Goal: Check status: Check status

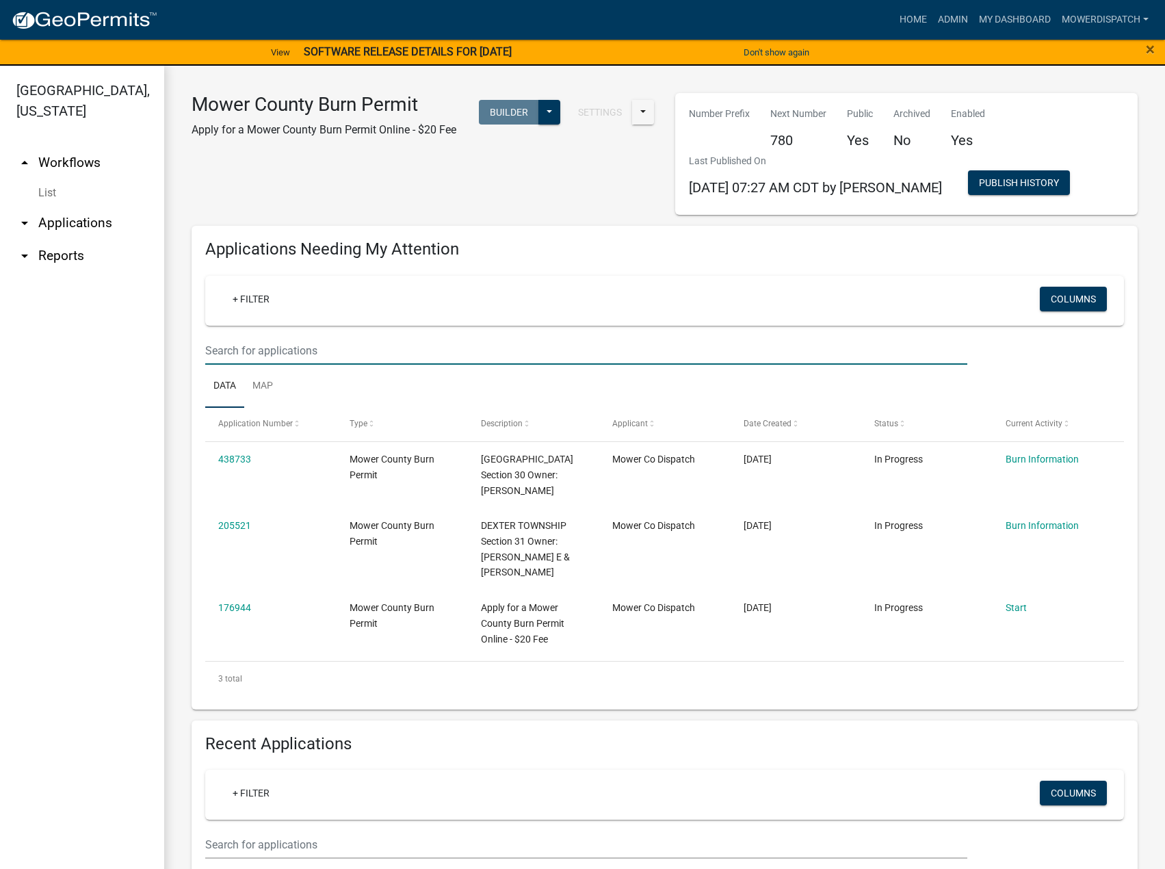
click at [325, 348] on input "text" at bounding box center [586, 350] width 762 height 28
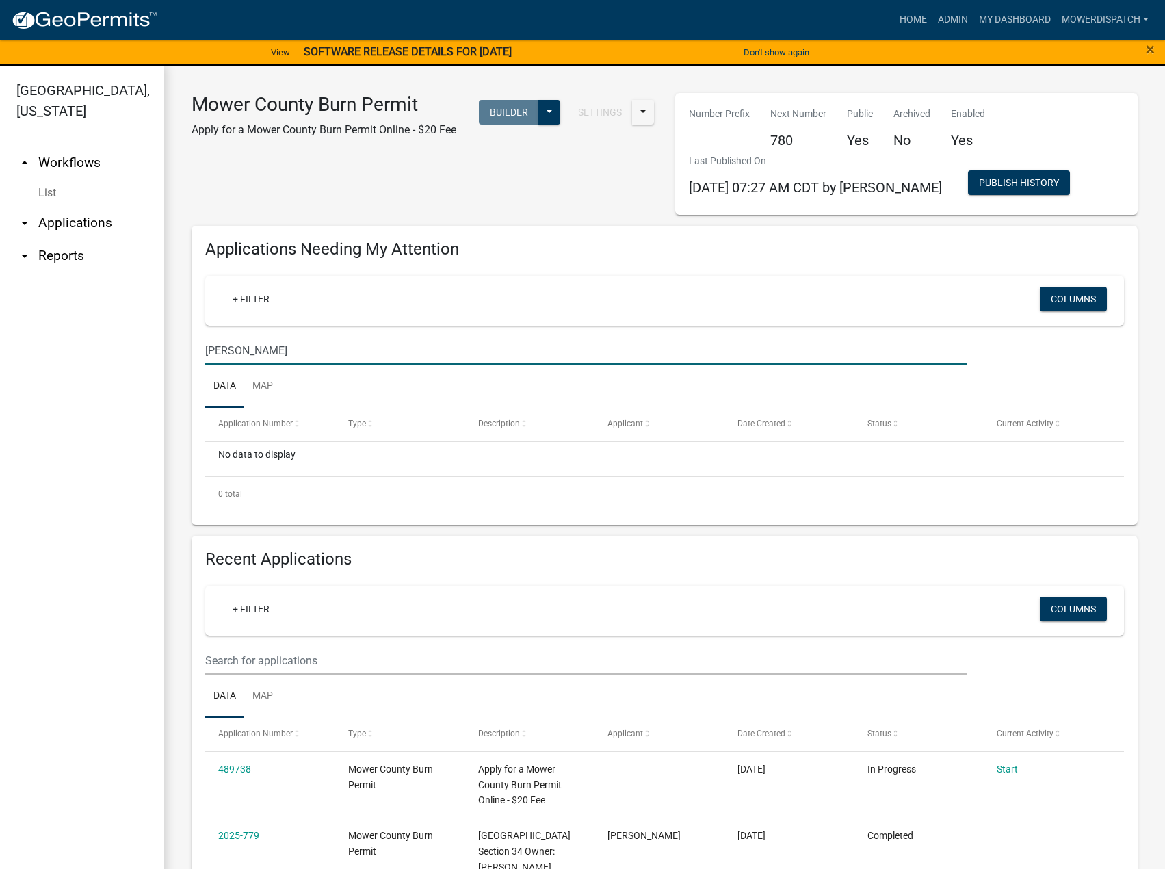
type input "[PERSON_NAME]"
drag, startPoint x: 165, startPoint y: 345, endPoint x: 282, endPoint y: 372, distance: 120.1
click at [57, 330] on div "[GEOGRAPHIC_DATA], [US_STATE] arrow_drop_up Workflows List arrow_drop_down Appl…" at bounding box center [582, 475] width 1165 height 819
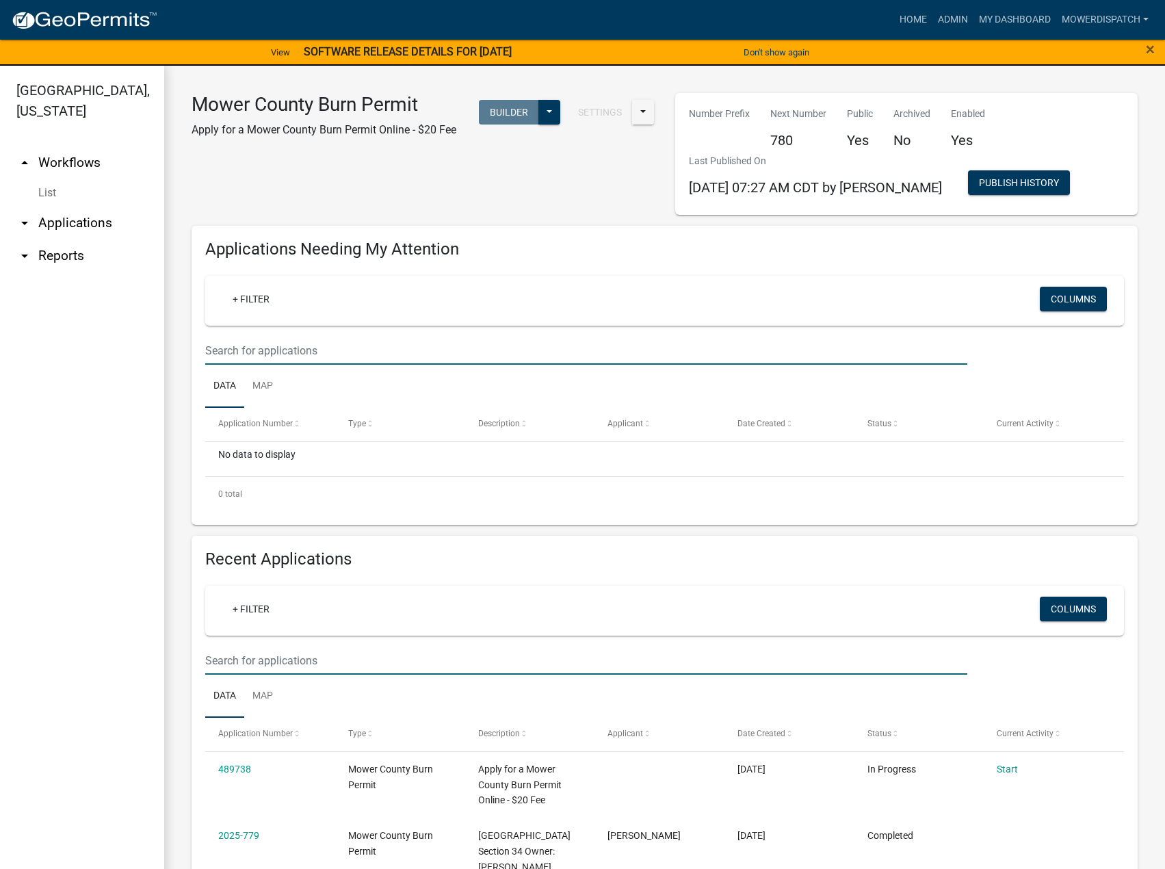
click at [318, 664] on input "text" at bounding box center [586, 660] width 762 height 28
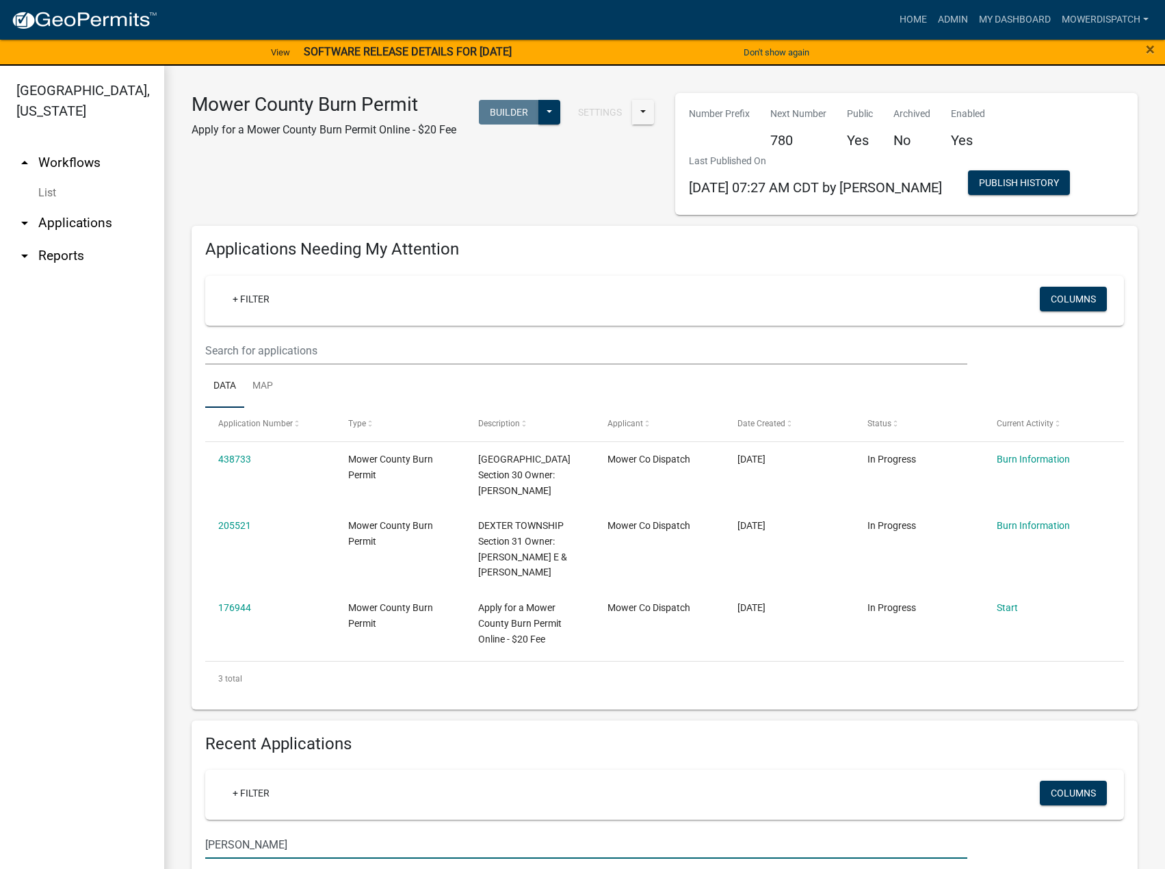
type input "[PERSON_NAME]'"
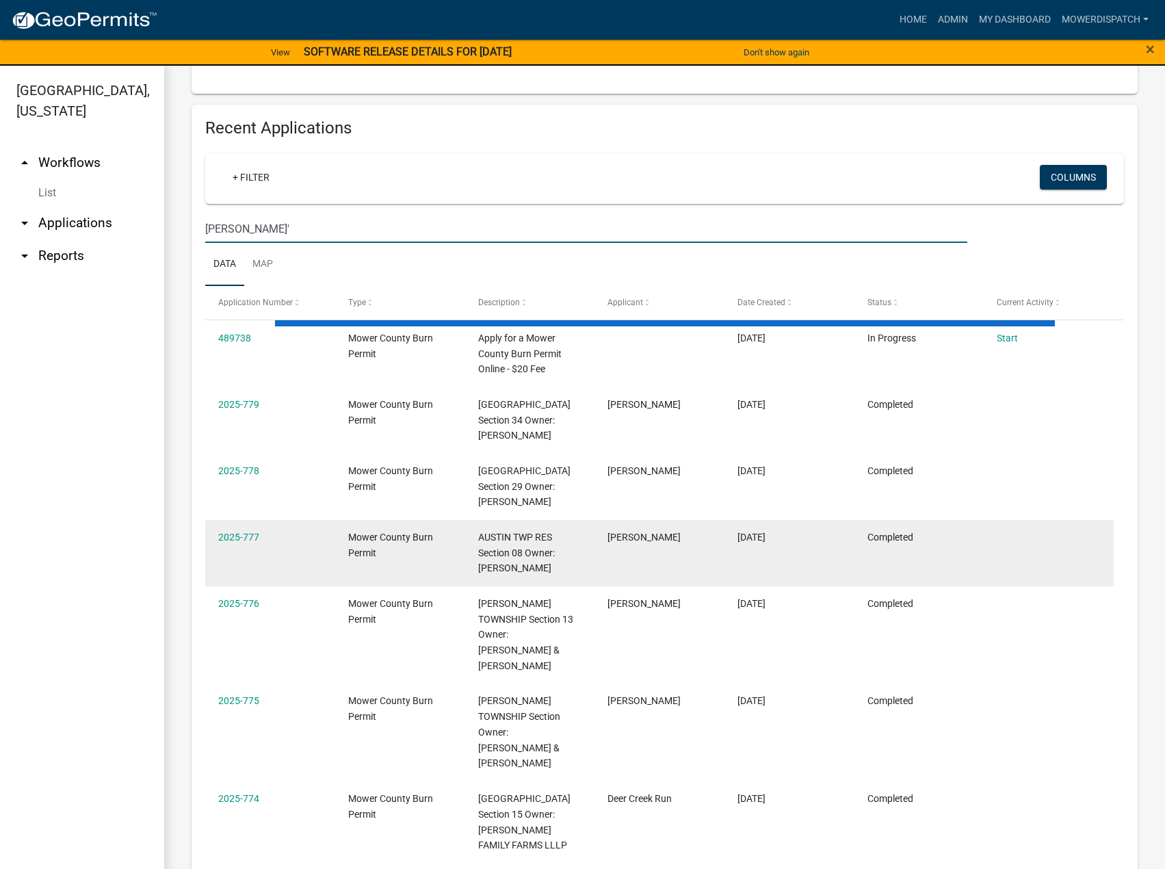
scroll to position [161, 0]
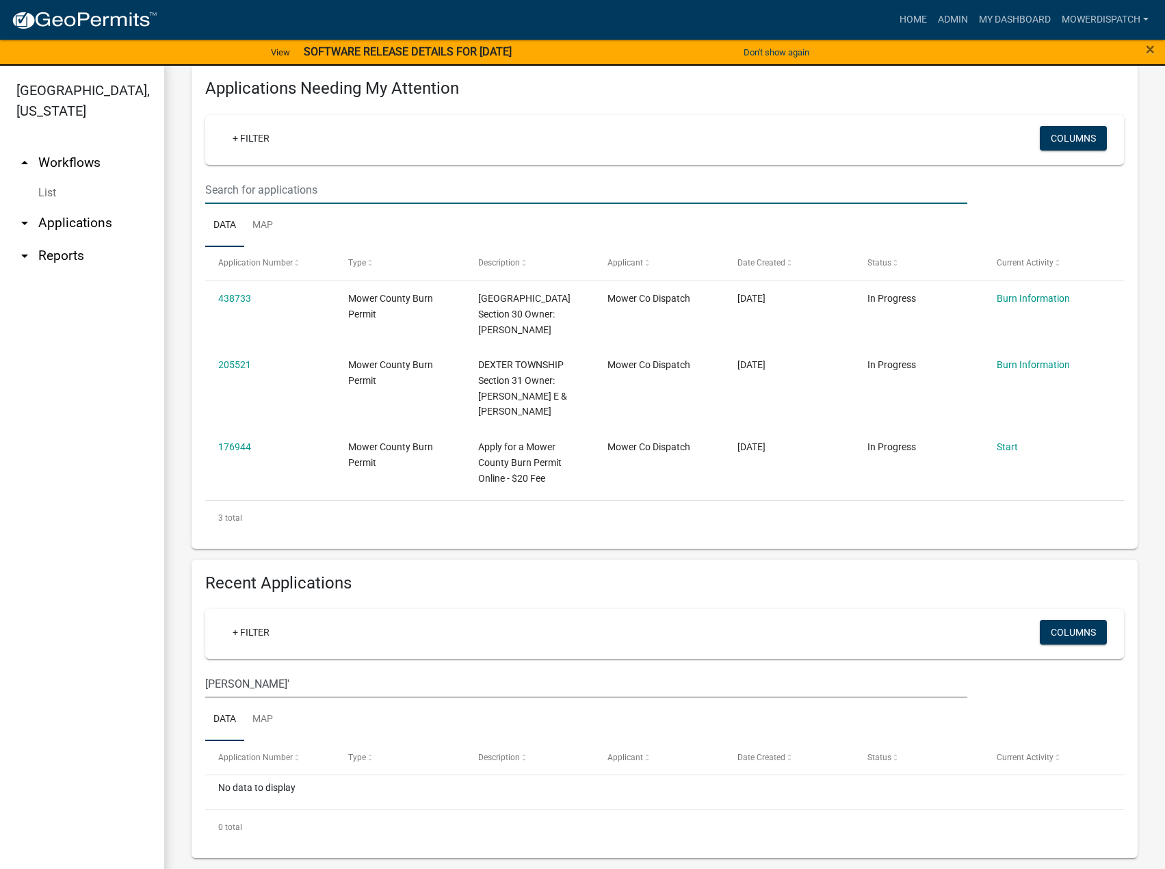
click at [327, 194] on input "text" at bounding box center [586, 190] width 762 height 28
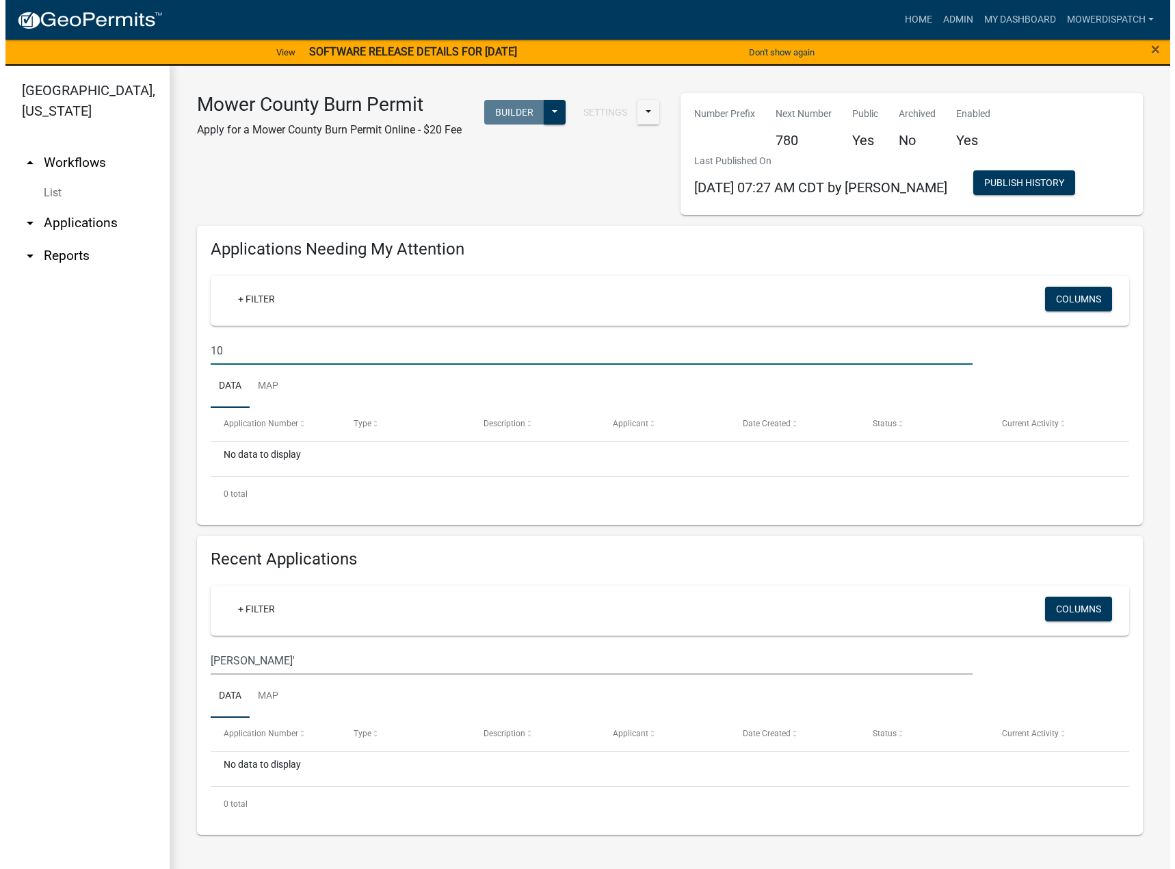
scroll to position [0, 0]
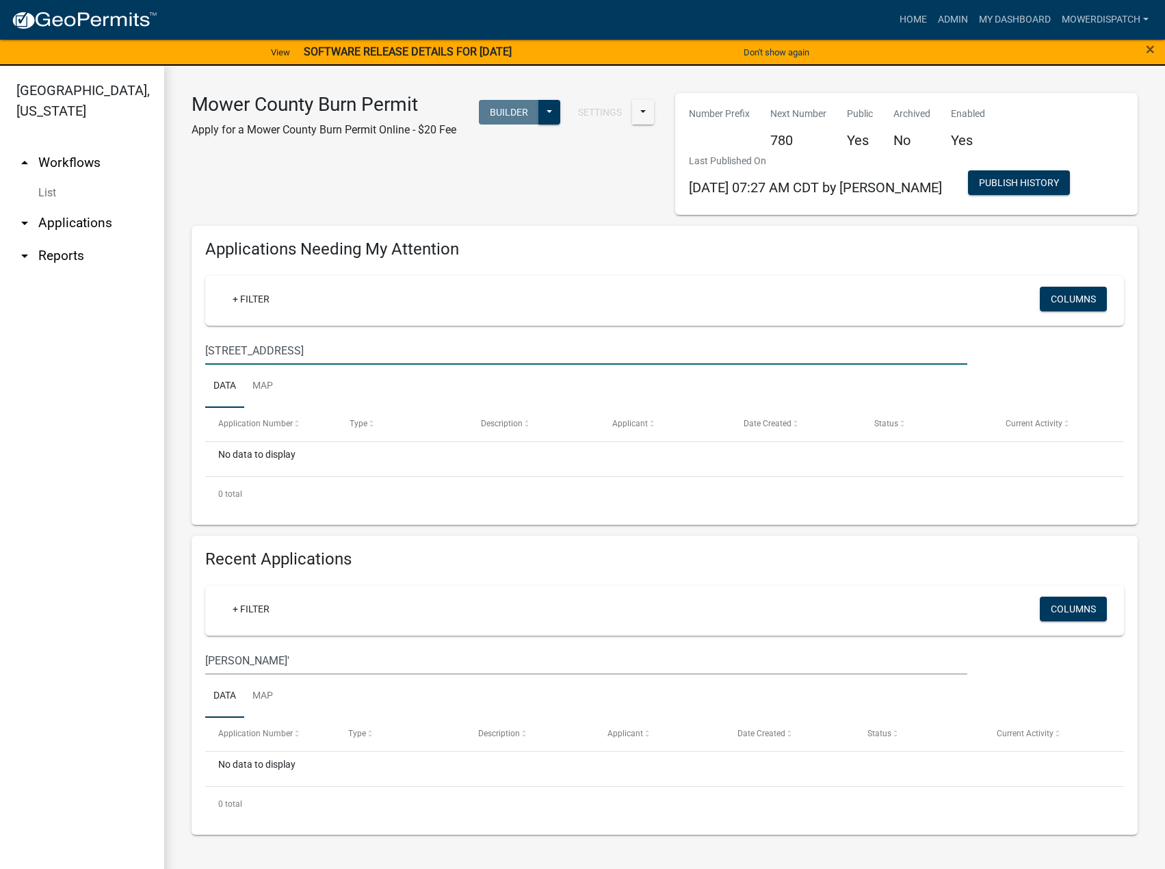
type input "[STREET_ADDRESS]"
click at [416, 600] on div "+ Filter" at bounding box center [513, 610] width 604 height 28
click at [103, 23] on img at bounding box center [84, 20] width 146 height 21
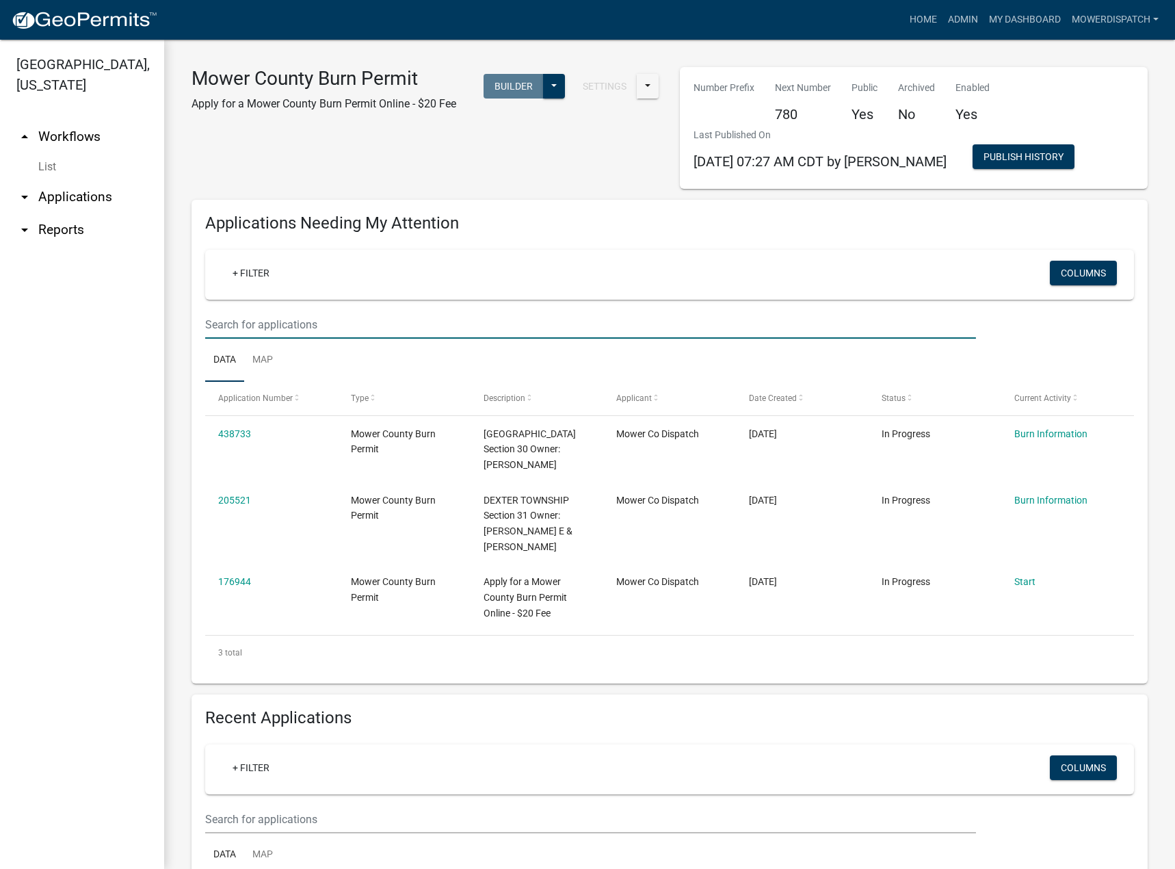
click at [347, 321] on input "text" at bounding box center [590, 324] width 771 height 28
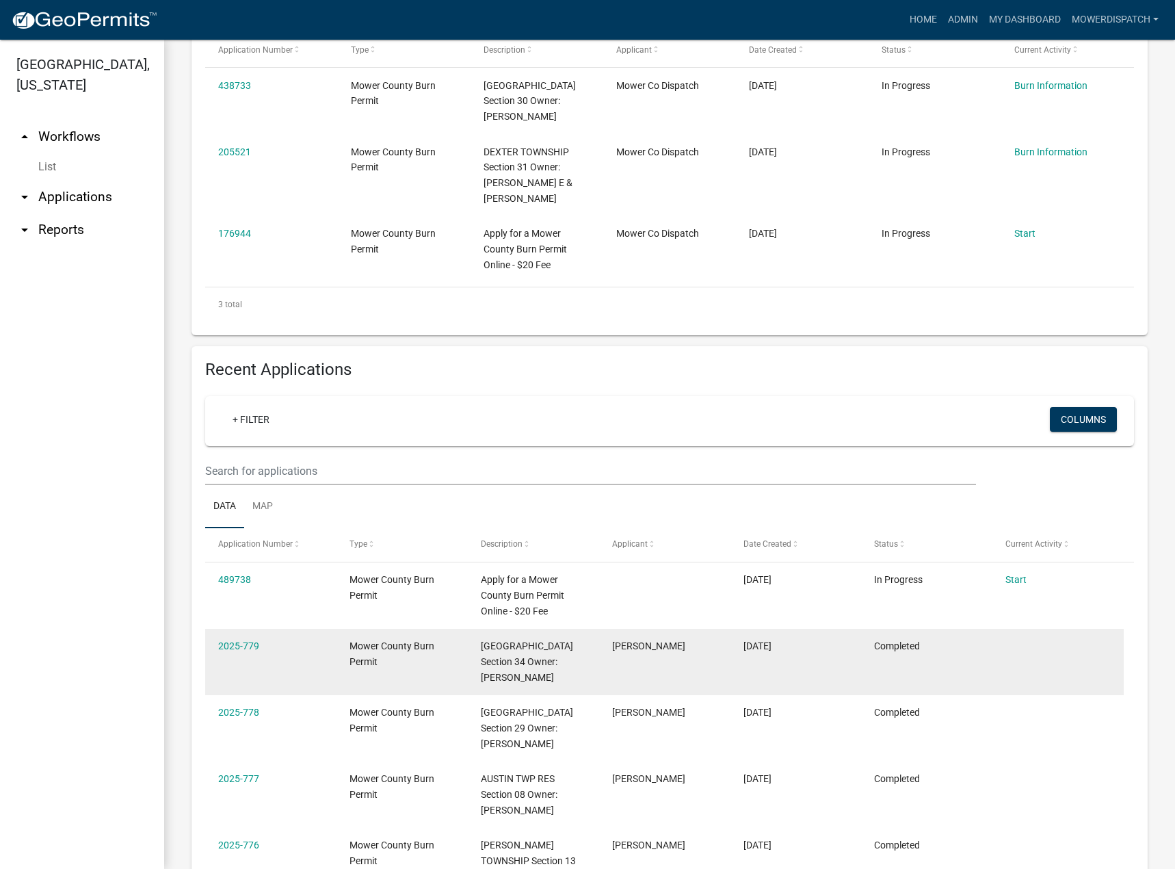
scroll to position [410, 0]
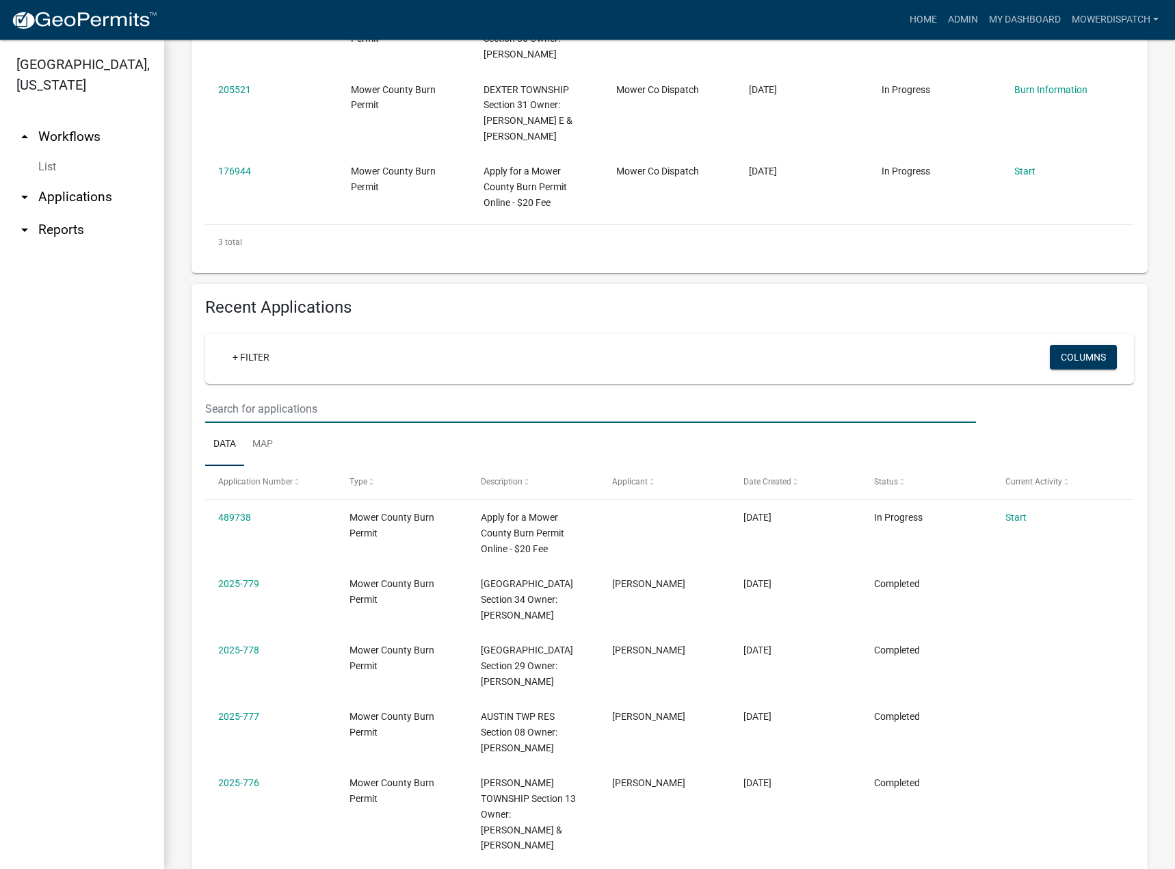
click at [293, 419] on input "text" at bounding box center [590, 409] width 771 height 28
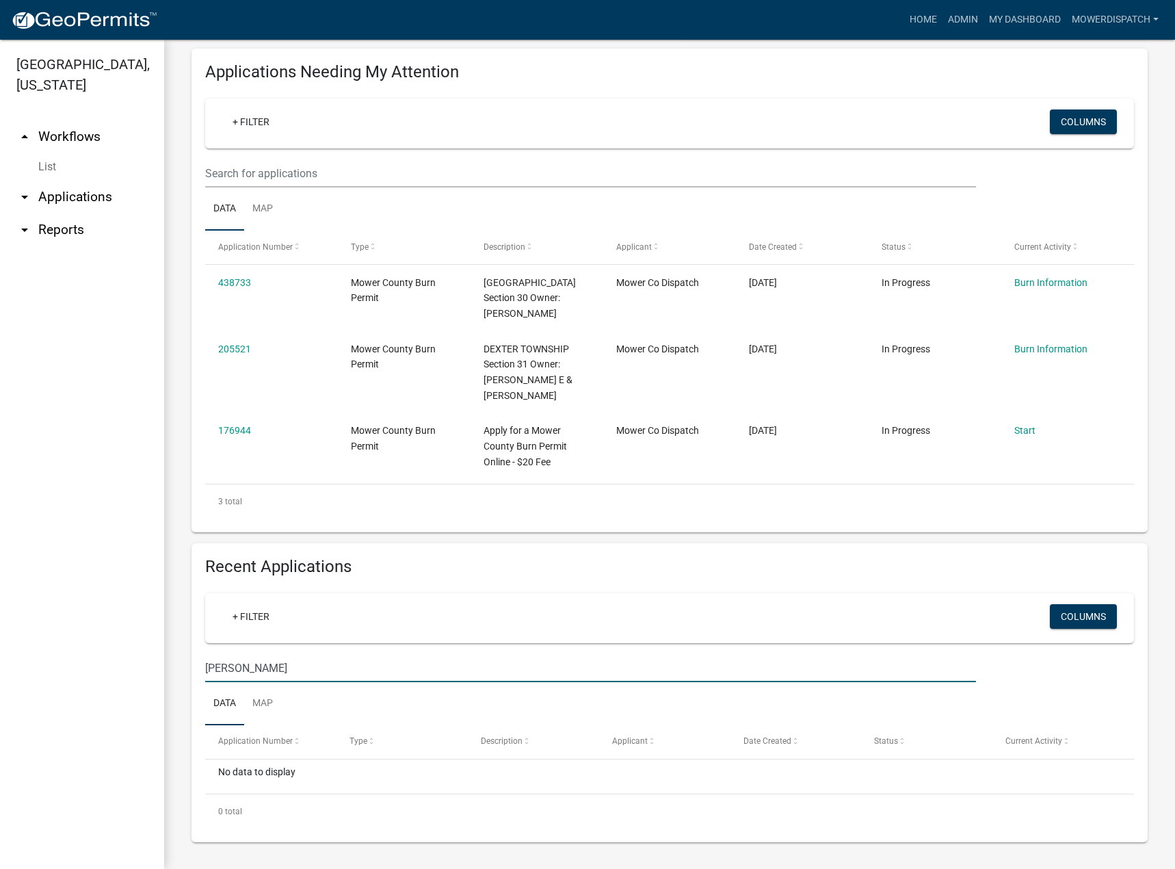
scroll to position [151, 0]
type input "D"
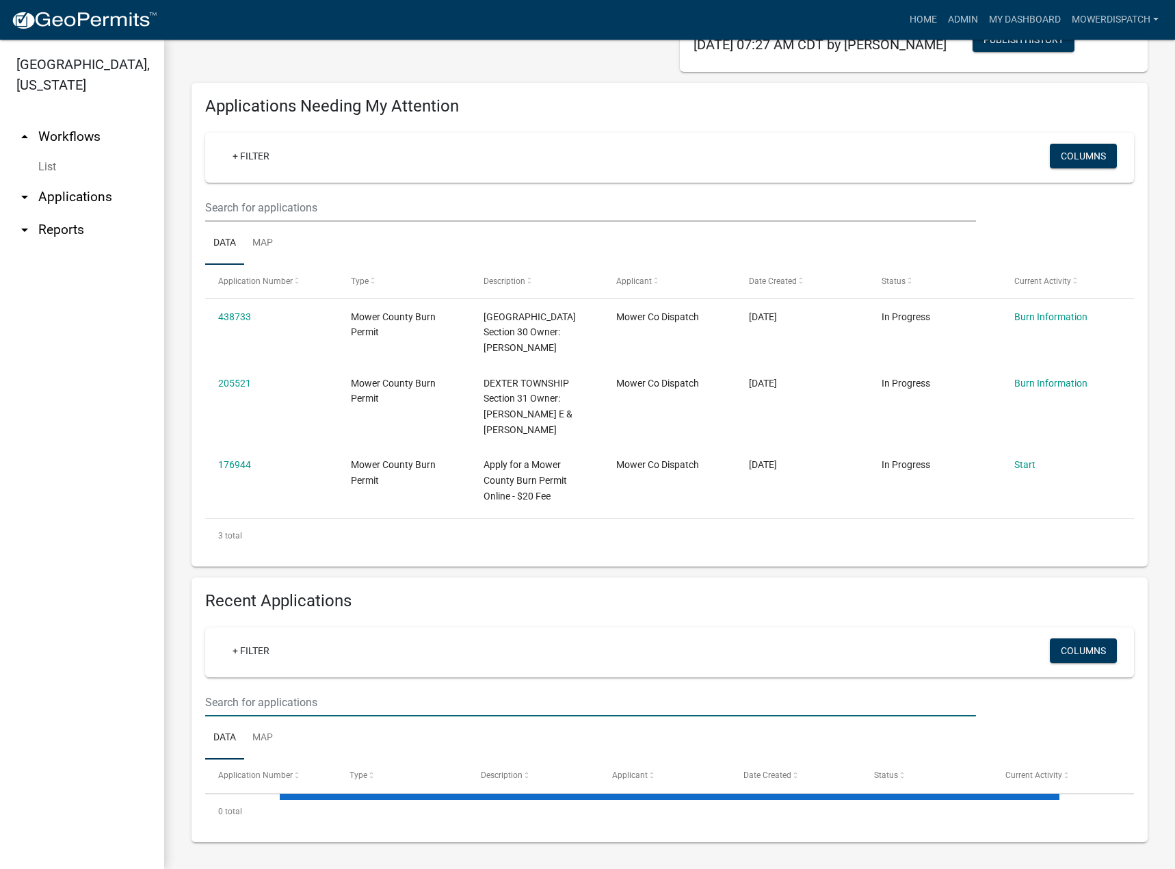
scroll to position [410, 0]
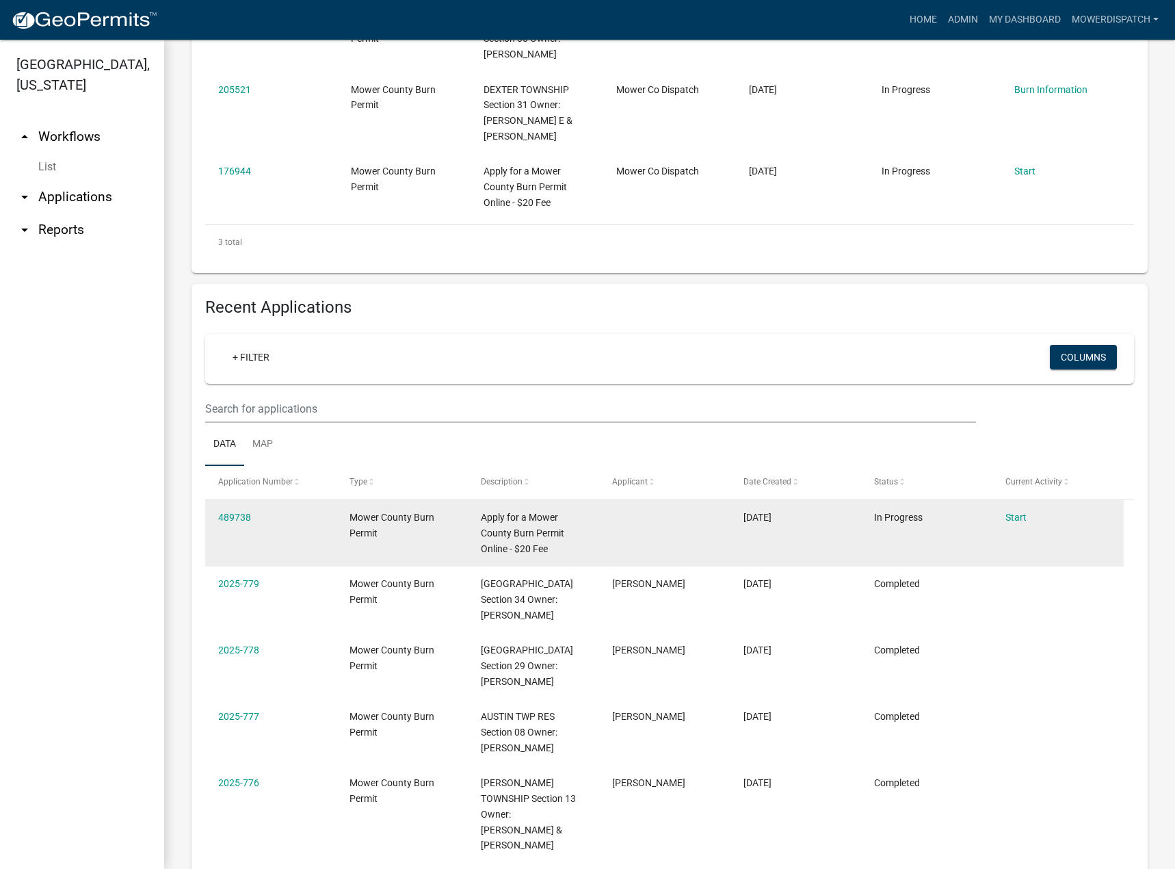
click at [890, 521] on span "In Progress" at bounding box center [898, 517] width 49 height 11
click at [239, 517] on link "489738" at bounding box center [234, 517] width 33 height 11
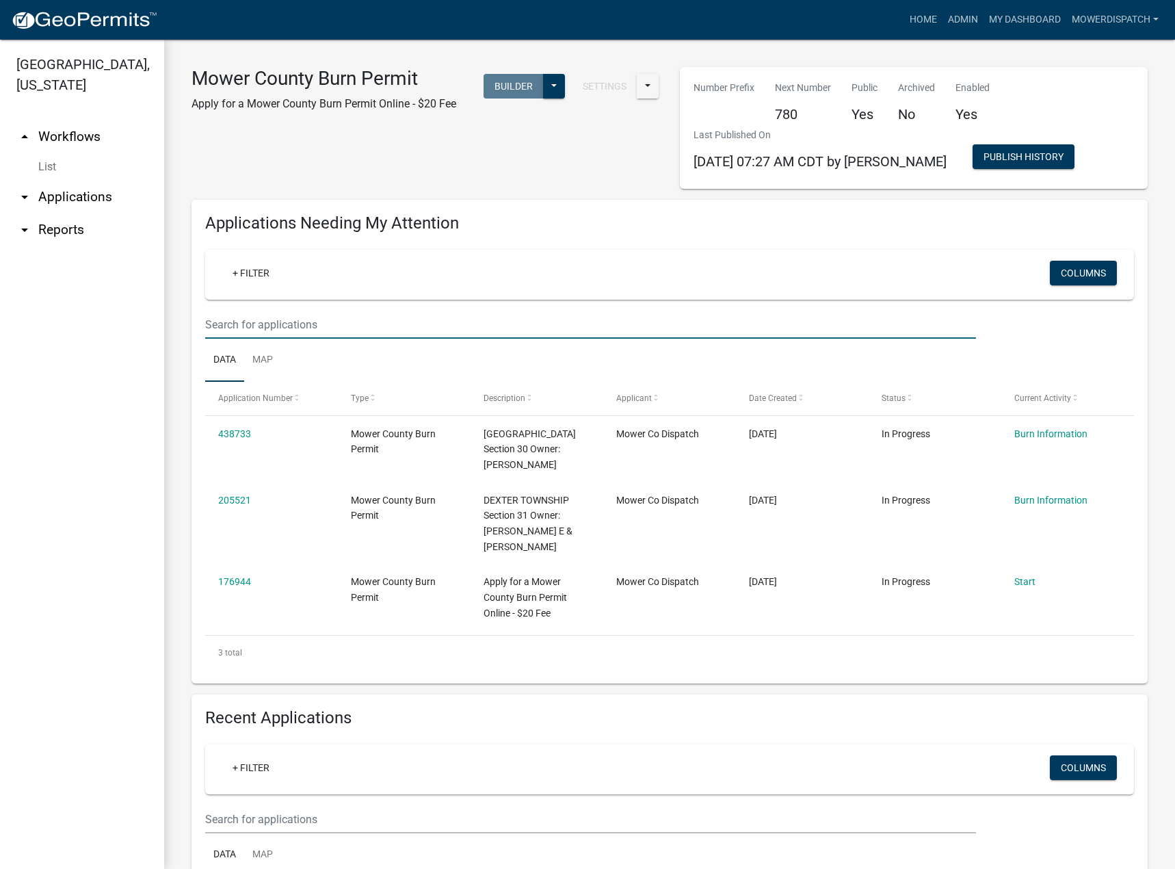
click at [282, 331] on input "text" at bounding box center [590, 324] width 771 height 28
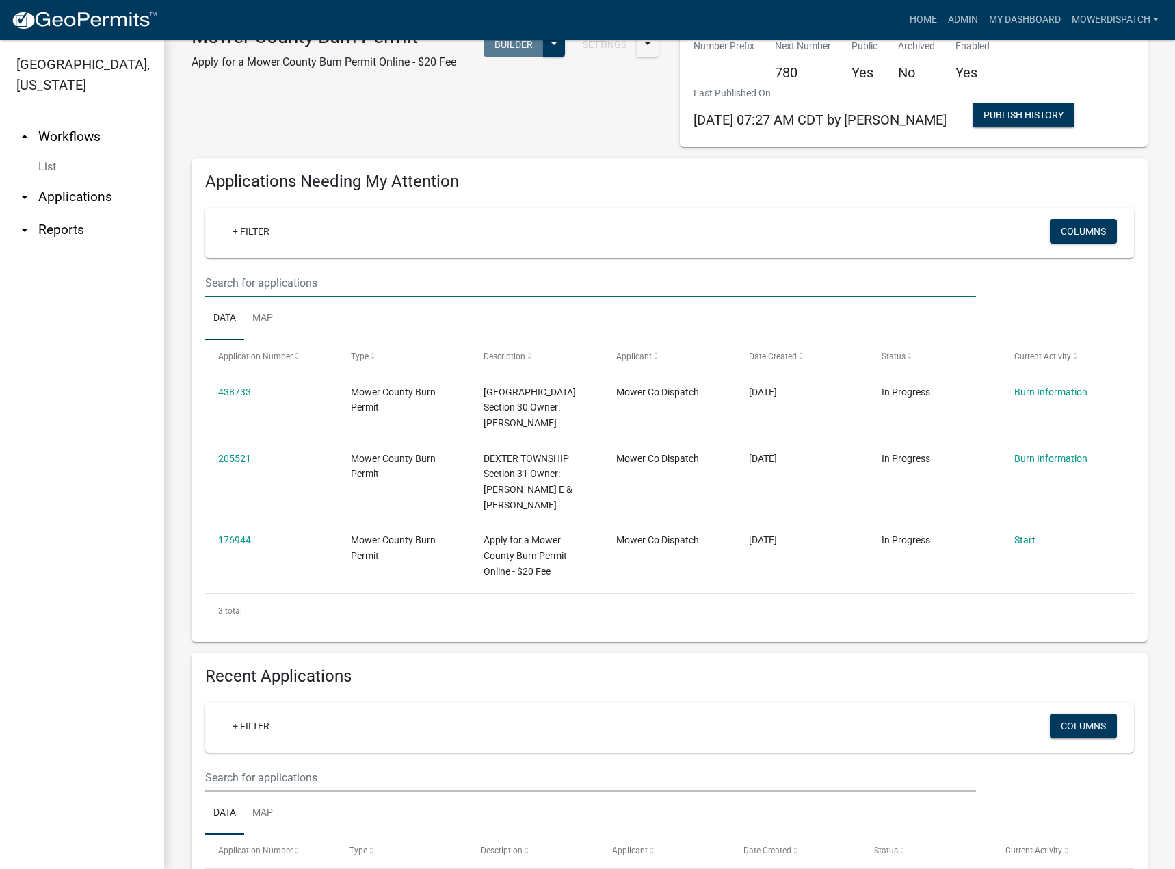
scroll to position [205, 0]
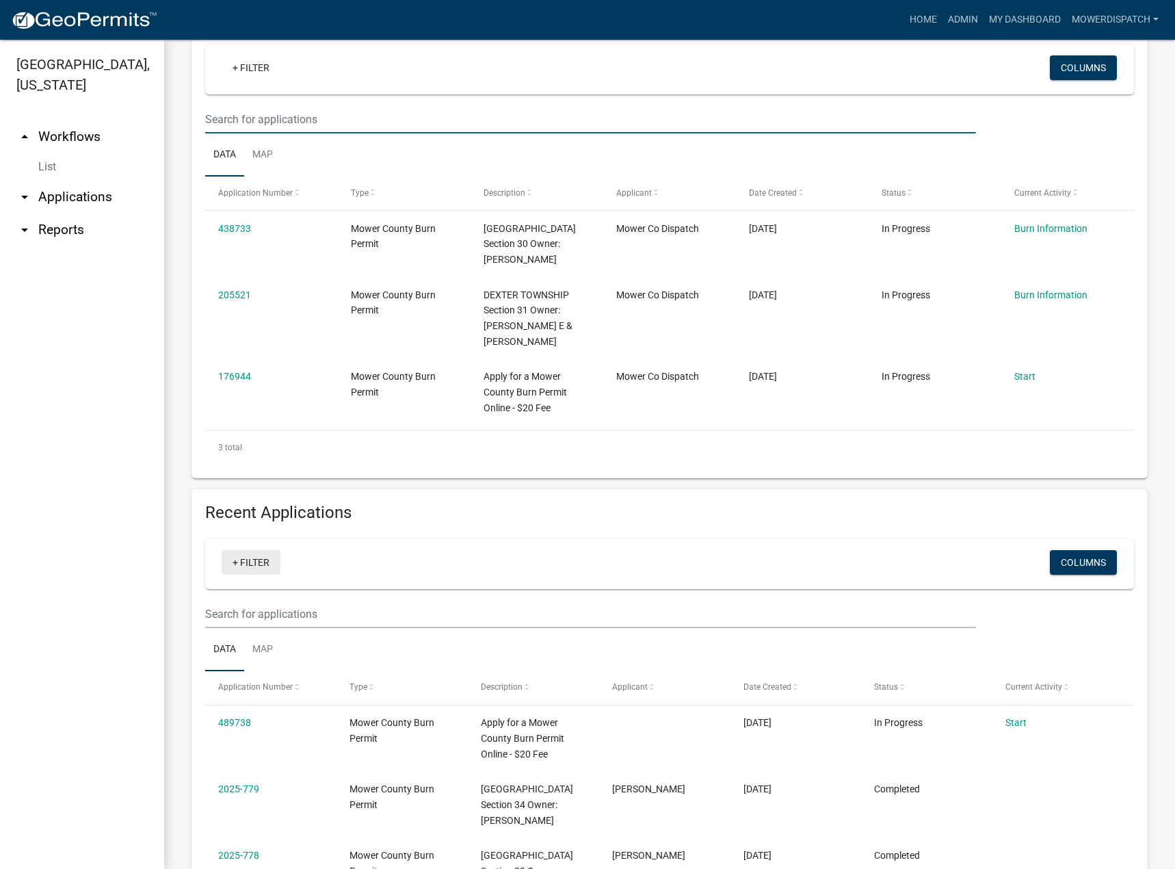
click at [254, 567] on link "+ Filter" at bounding box center [251, 562] width 59 height 25
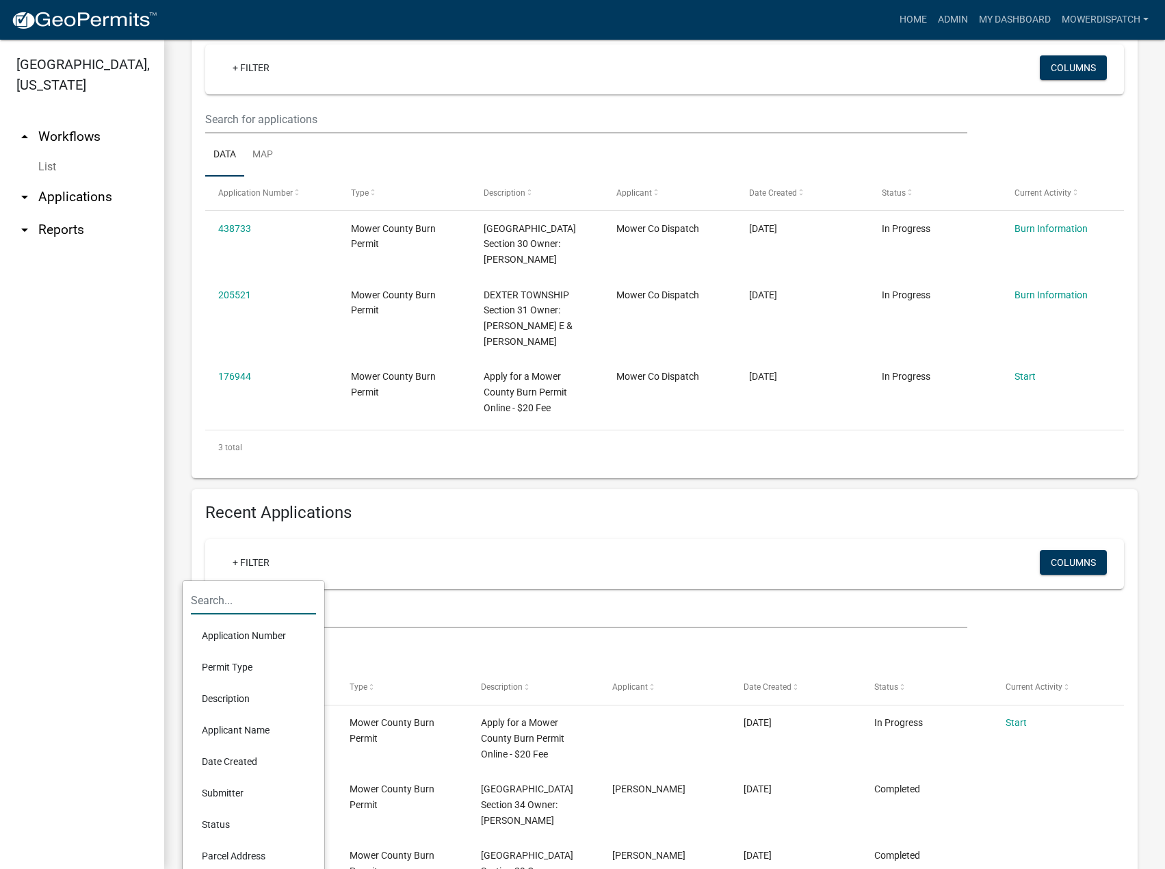
click at [241, 595] on input "text" at bounding box center [253, 600] width 125 height 28
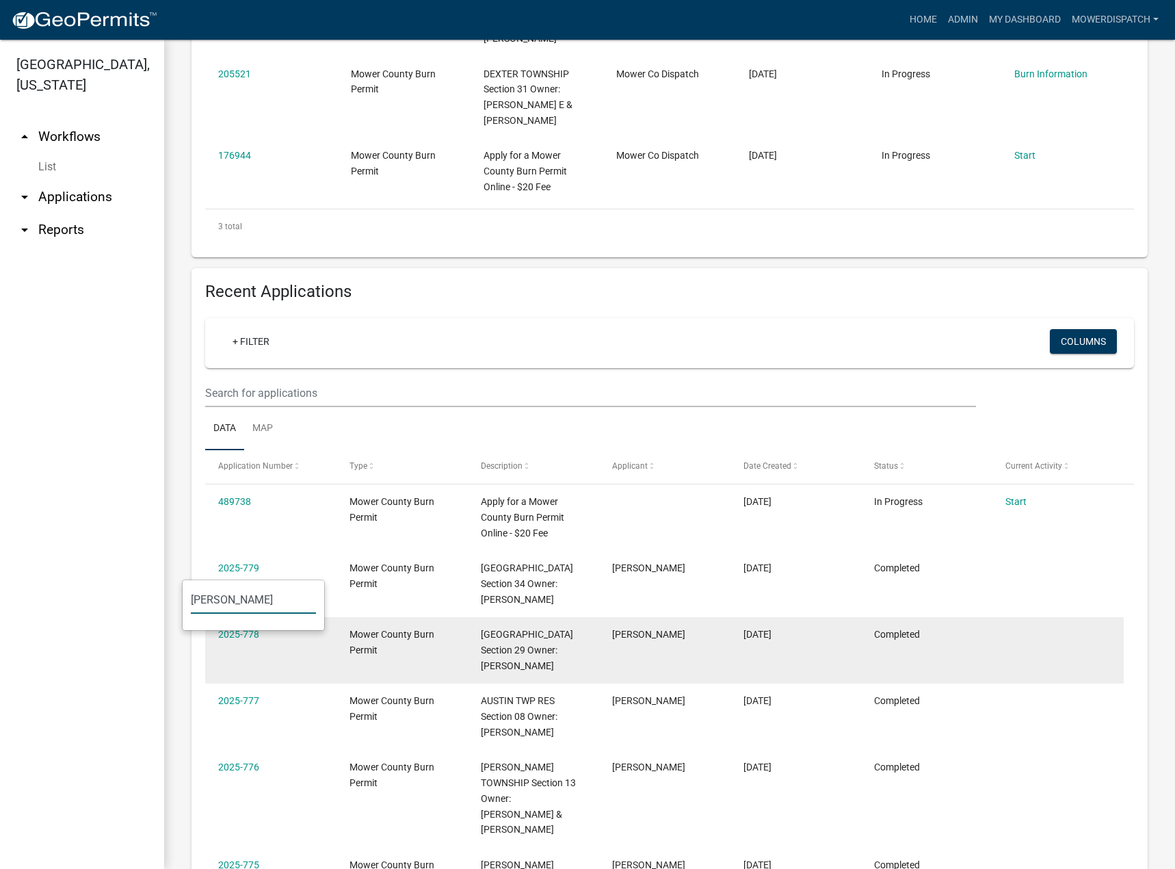
scroll to position [479, 0]
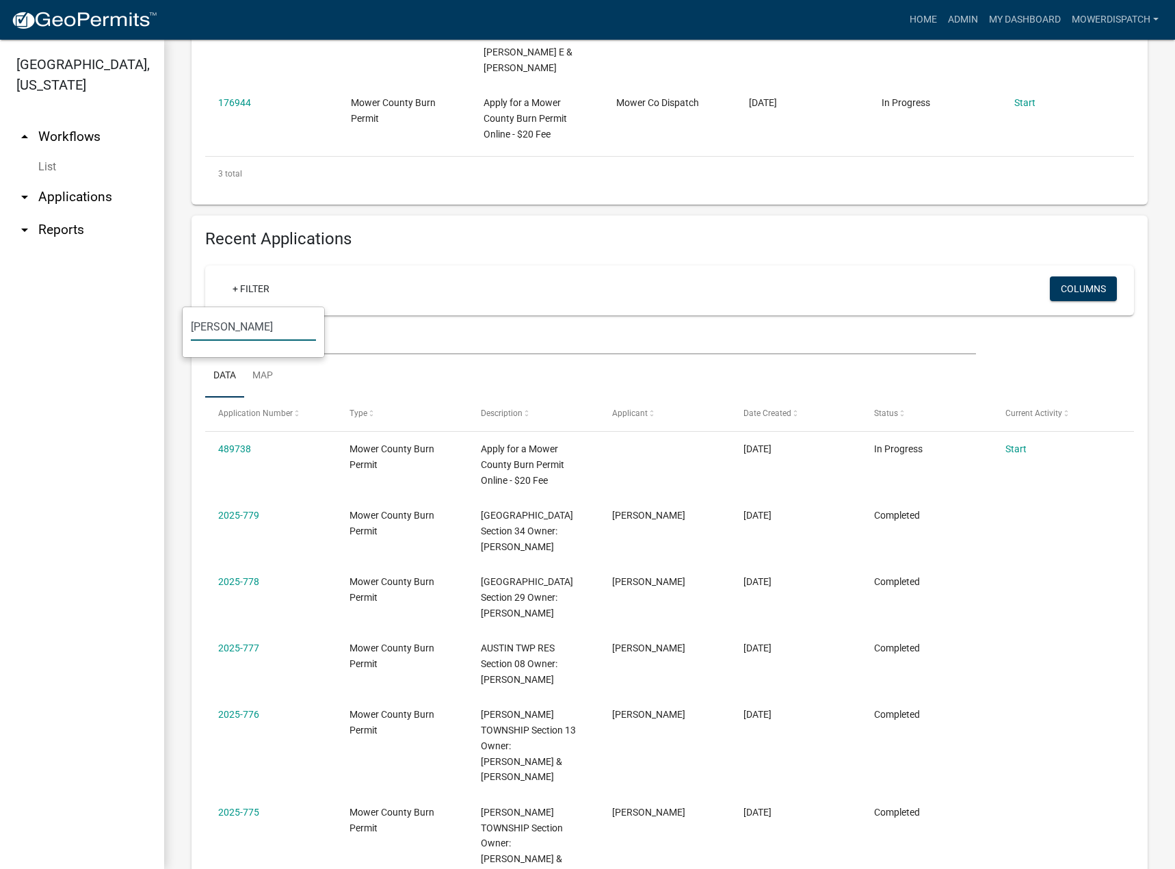
click at [266, 309] on div "[PERSON_NAME]" at bounding box center [254, 332] width 142 height 50
drag, startPoint x: 245, startPoint y: 327, endPoint x: 68, endPoint y: 341, distance: 177.7
click at [75, 351] on body "Internet Explorer does NOT work with GeoPermits. Get a new browser for more sec…" at bounding box center [587, 434] width 1175 height 869
type input "L"
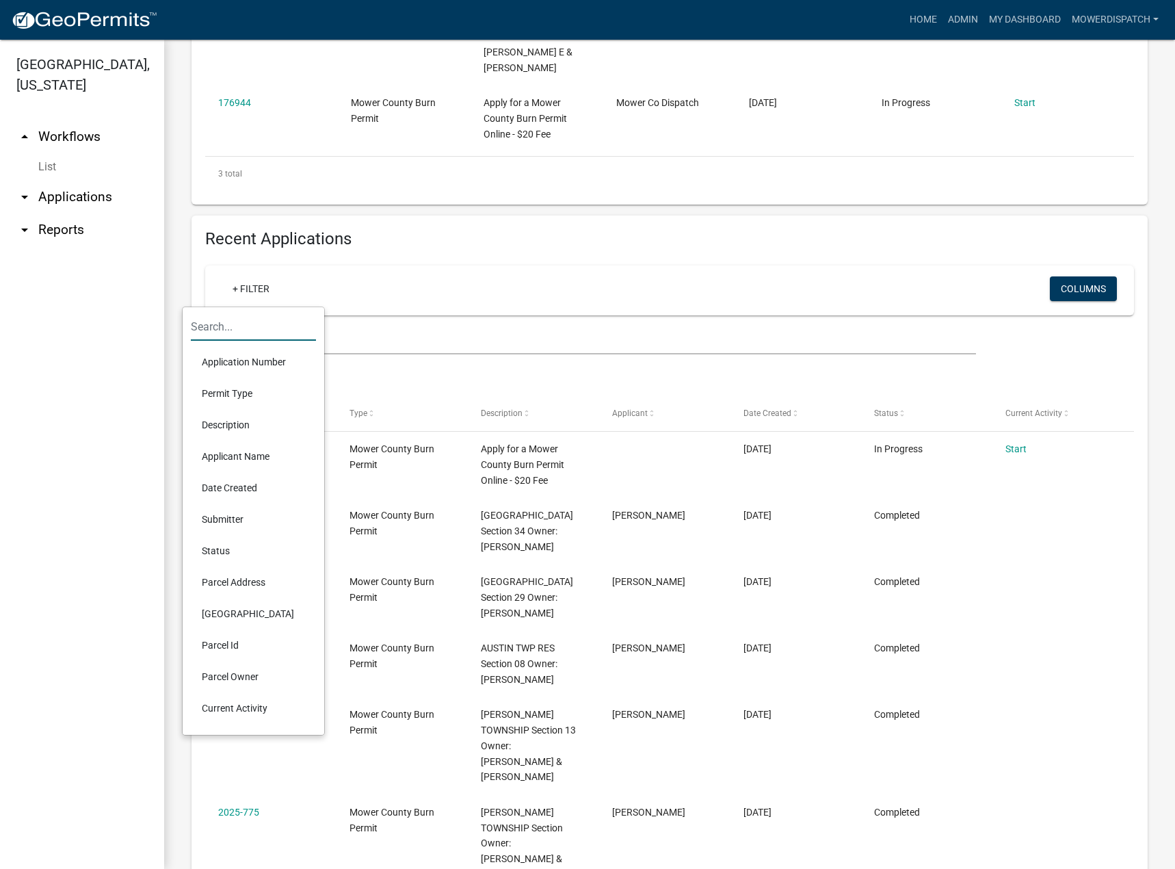
click at [235, 517] on li "Submitter" at bounding box center [253, 518] width 125 height 31
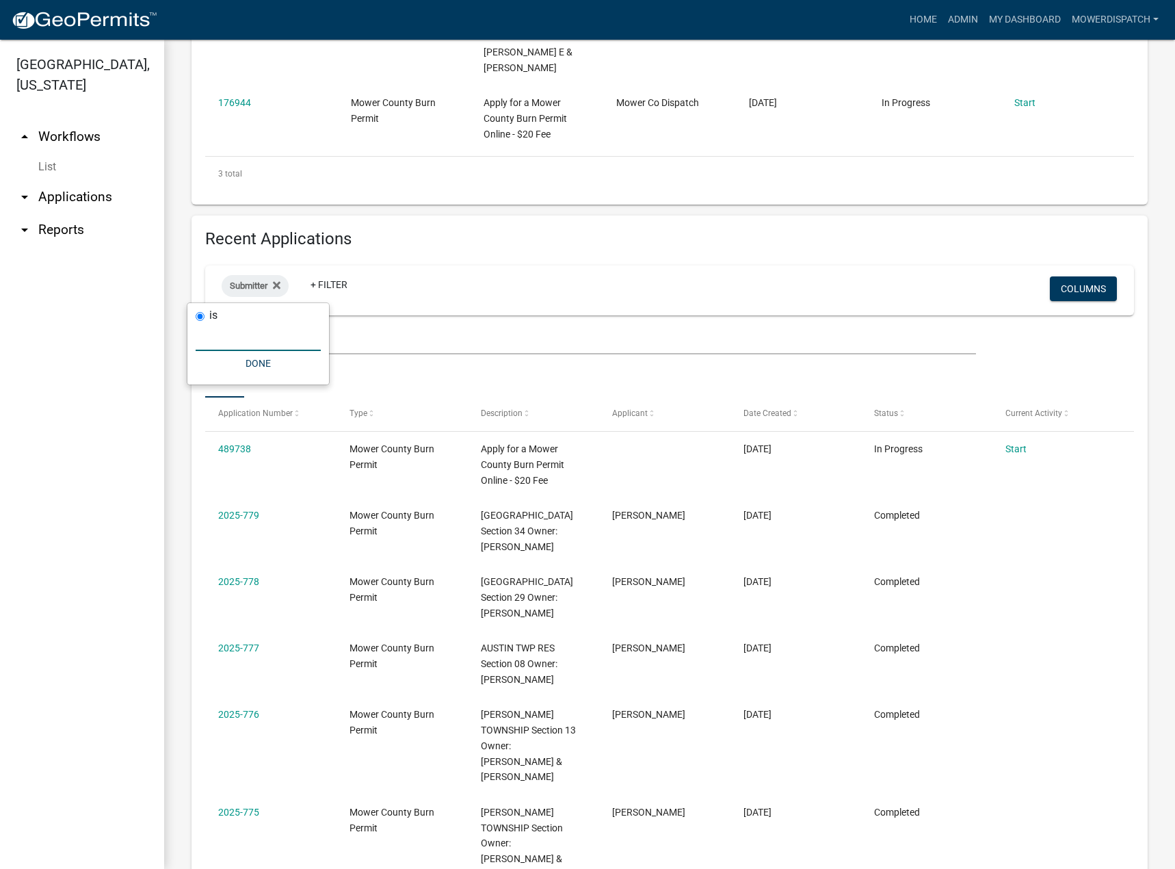
click at [228, 333] on input "text" at bounding box center [258, 337] width 125 height 28
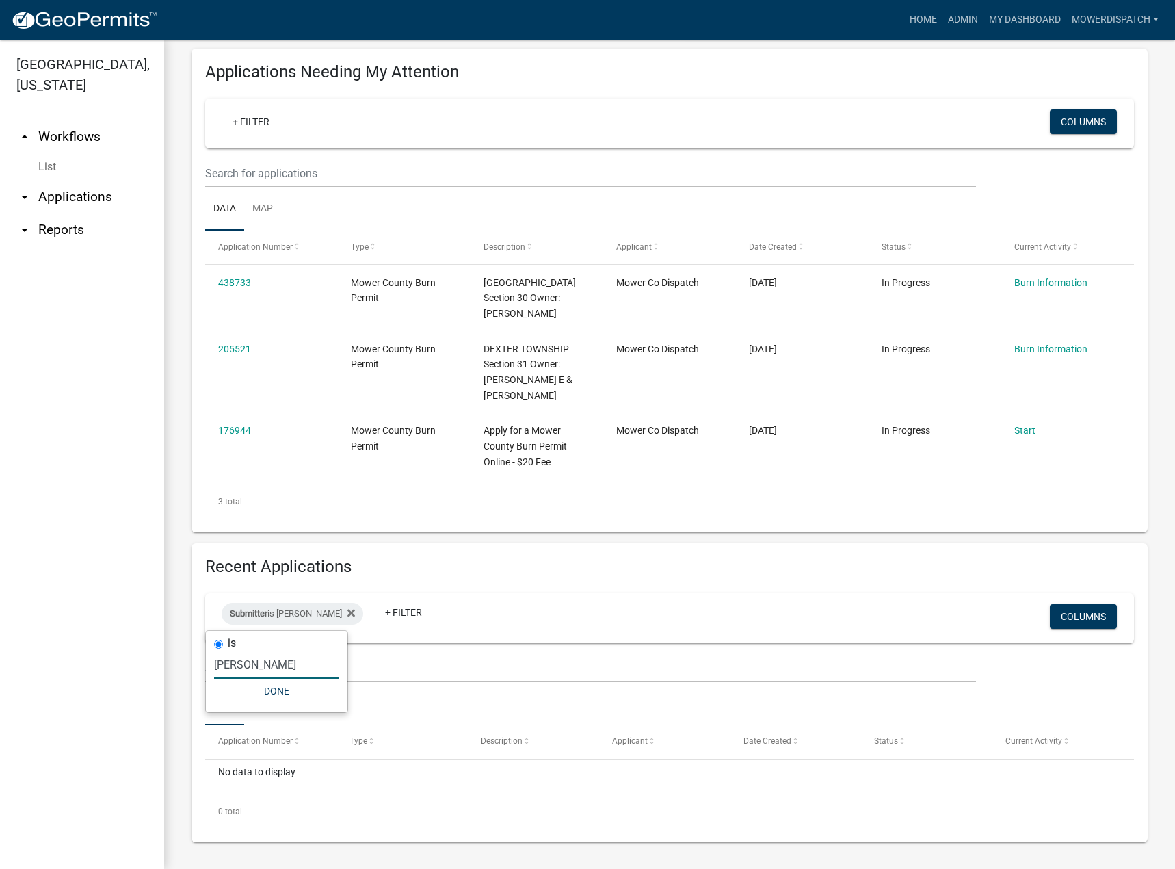
scroll to position [151, 0]
drag, startPoint x: 274, startPoint y: 667, endPoint x: 163, endPoint y: 664, distance: 110.8
click at [163, 664] on body "Internet Explorer does NOT work with GeoPermits. Get a new browser for more sec…" at bounding box center [587, 434] width 1175 height 869
type input "D"
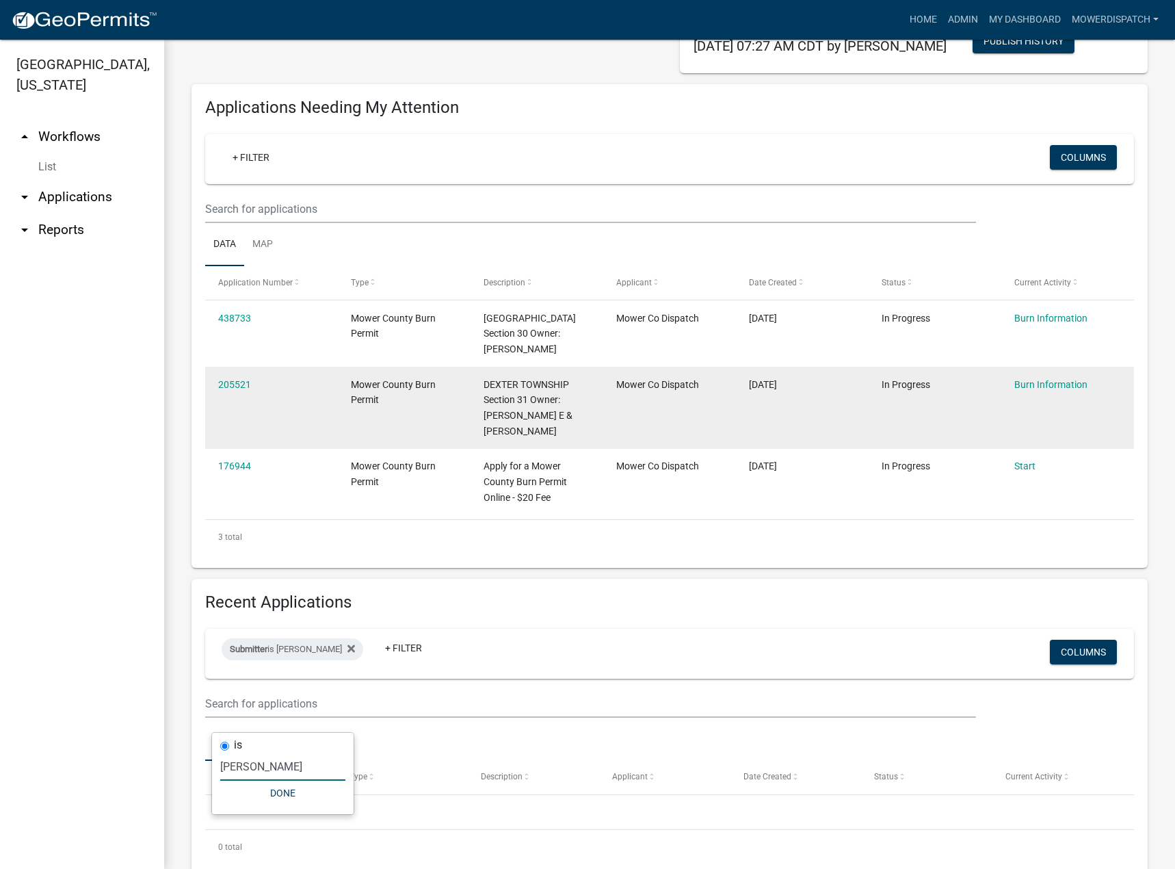
scroll to position [0, 0]
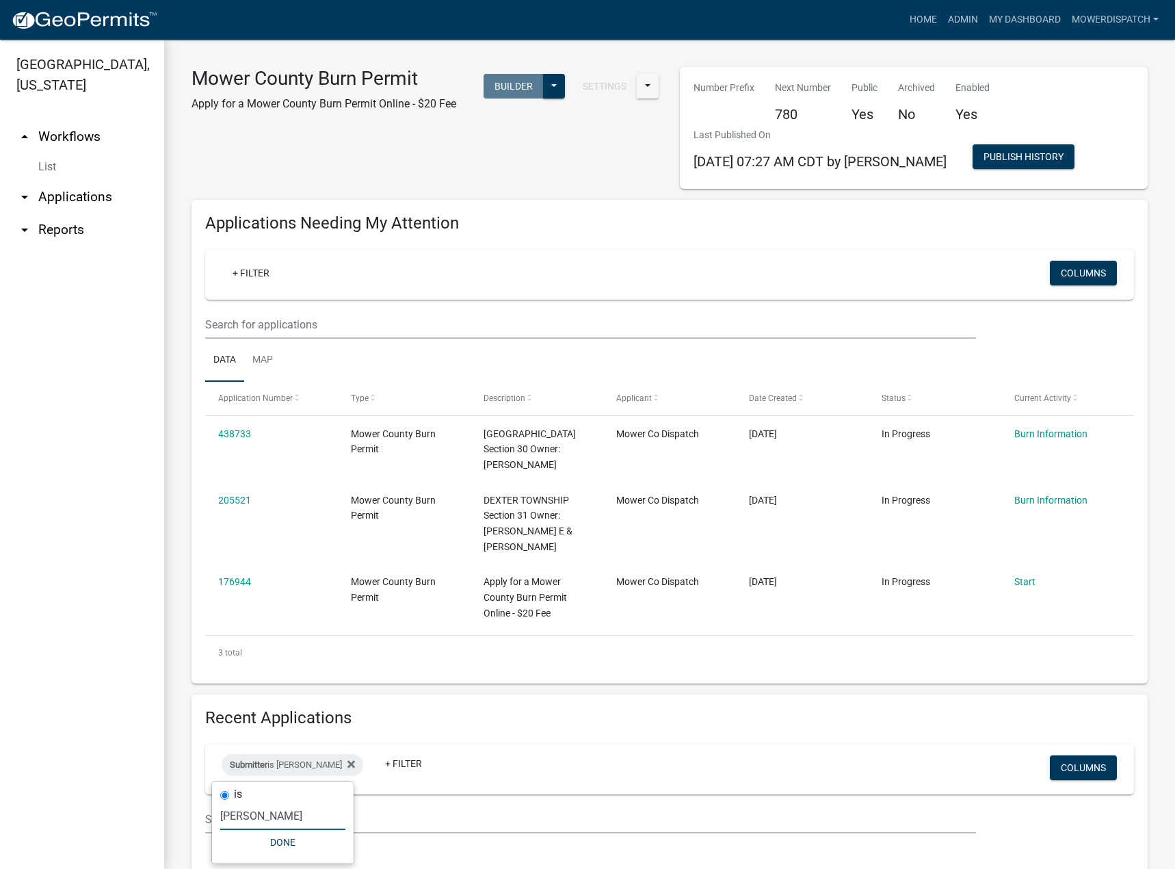
type input "[PERSON_NAME]"
click at [268, 326] on input "text" at bounding box center [590, 324] width 771 height 28
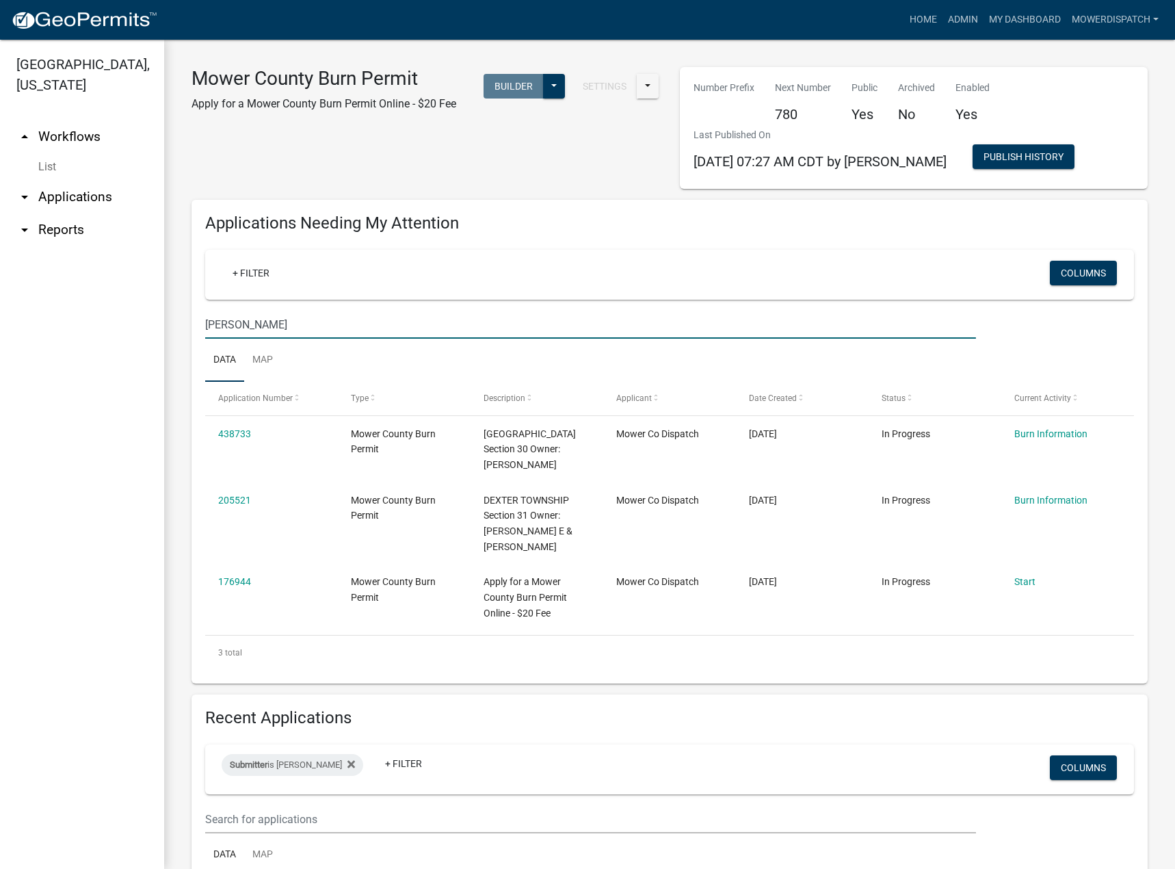
type input "[PERSON_NAME]"
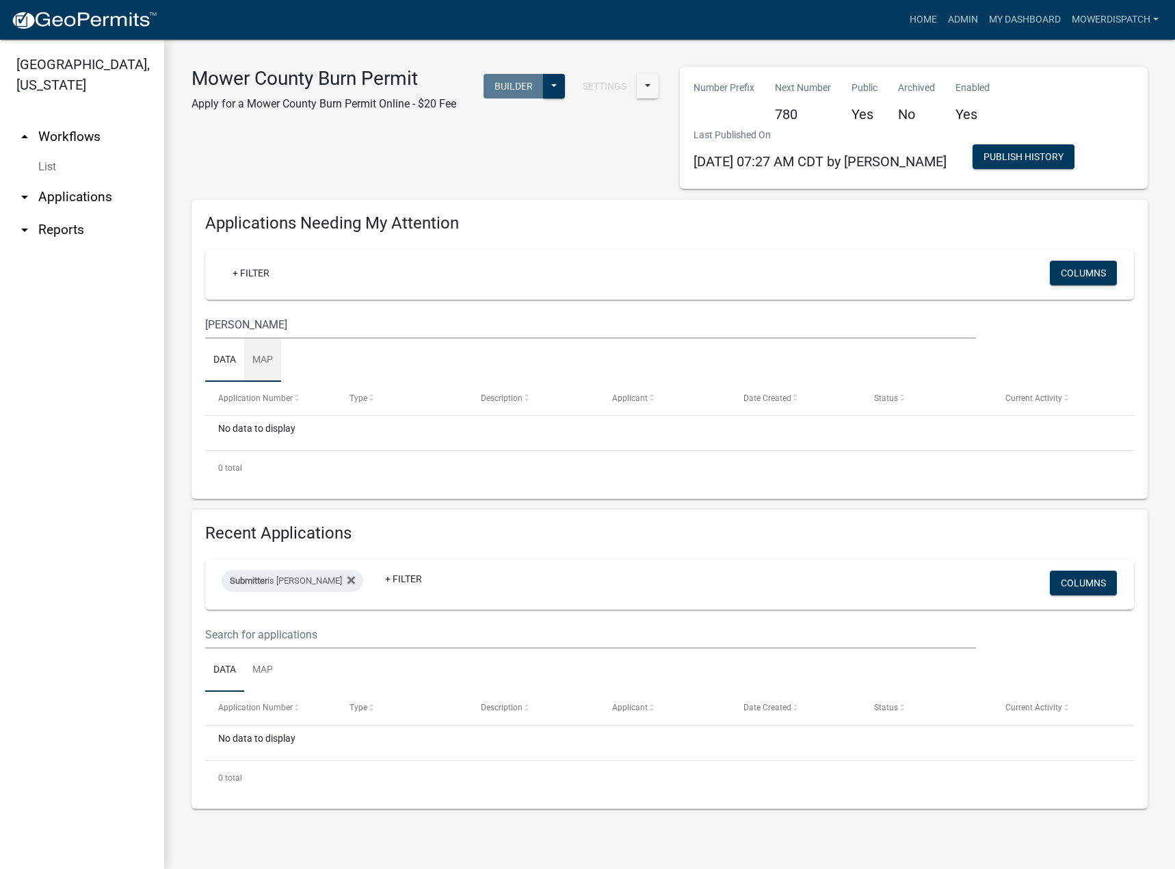
click at [274, 365] on link "Map" at bounding box center [262, 361] width 37 height 44
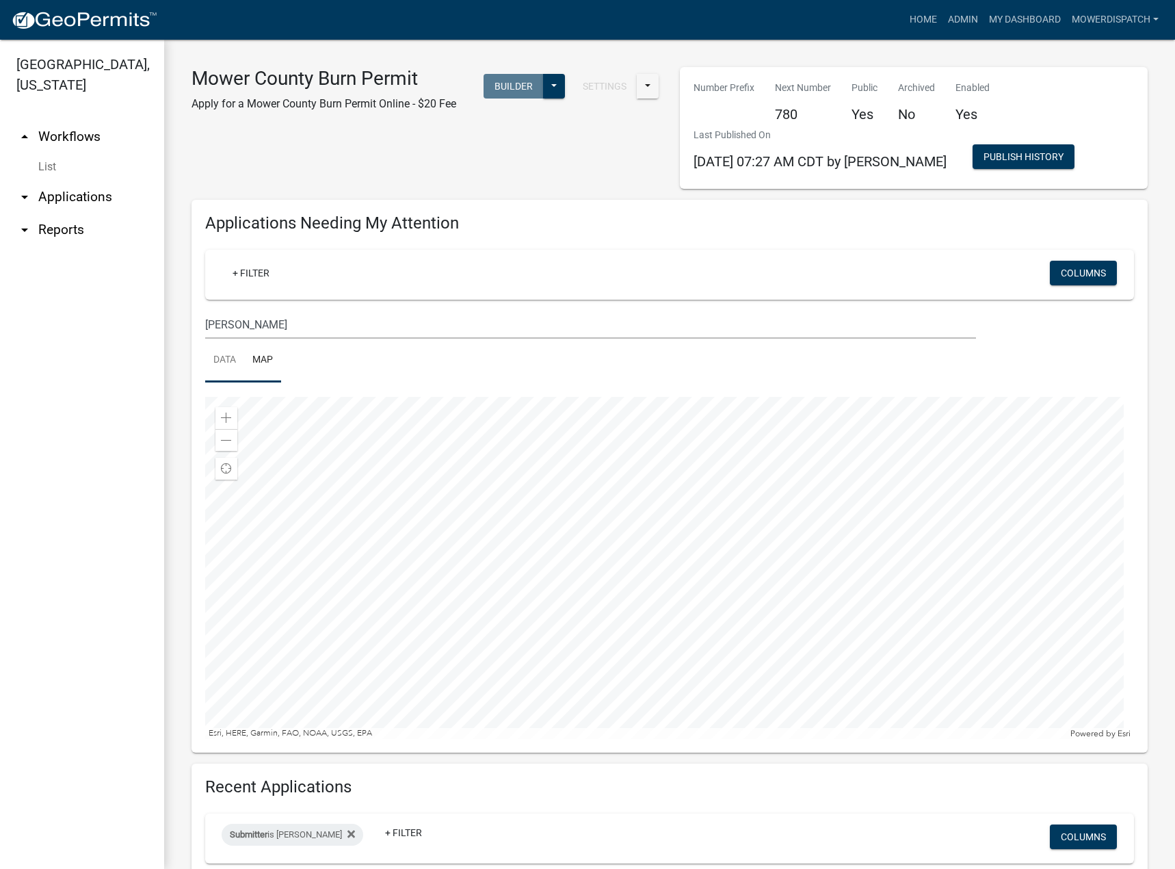
click at [226, 363] on link "Data" at bounding box center [224, 361] width 39 height 44
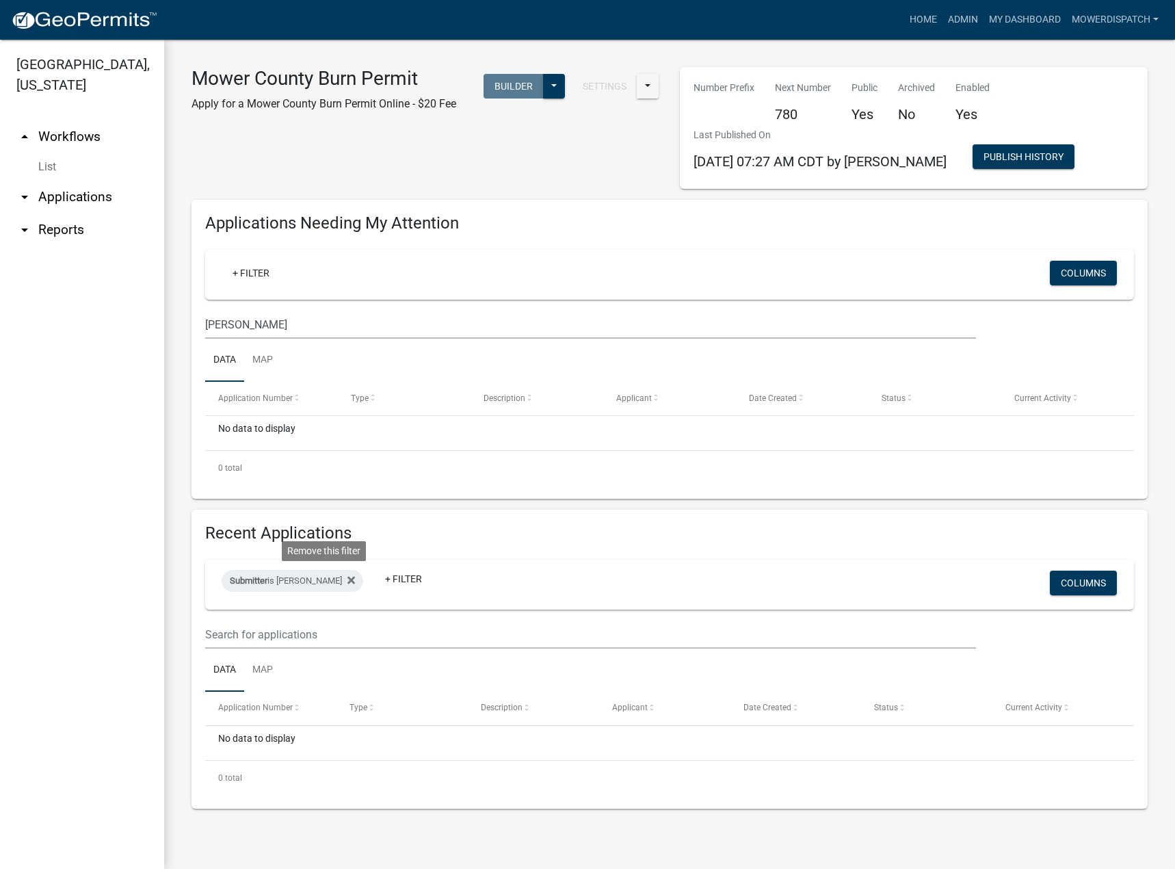
click at [347, 579] on icon at bounding box center [351, 579] width 8 height 11
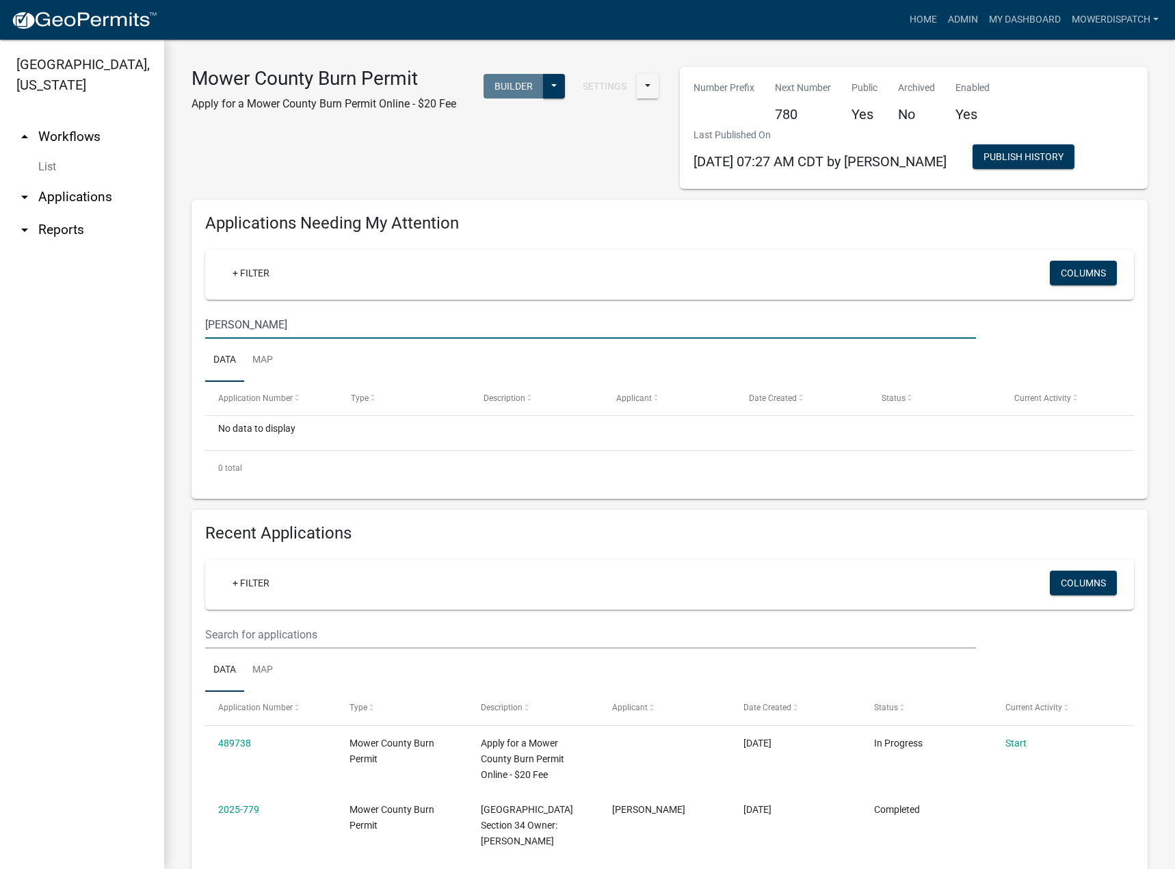
drag, startPoint x: 276, startPoint y: 332, endPoint x: 165, endPoint y: 332, distance: 111.5
click at [165, 332] on div "Mower County Burn Permit Apply for a Mower County Burn Permit Online - $20 Fee …" at bounding box center [669, 846] width 1011 height 1612
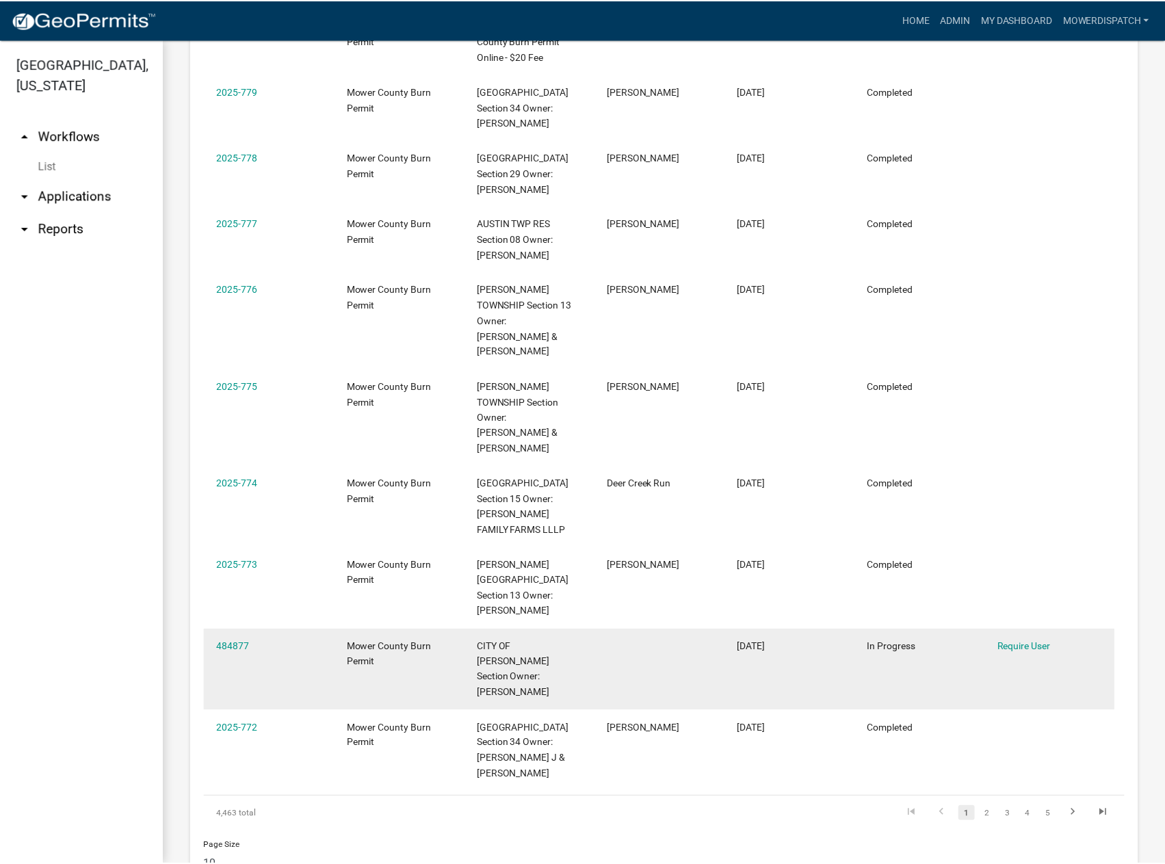
scroll to position [921, 0]
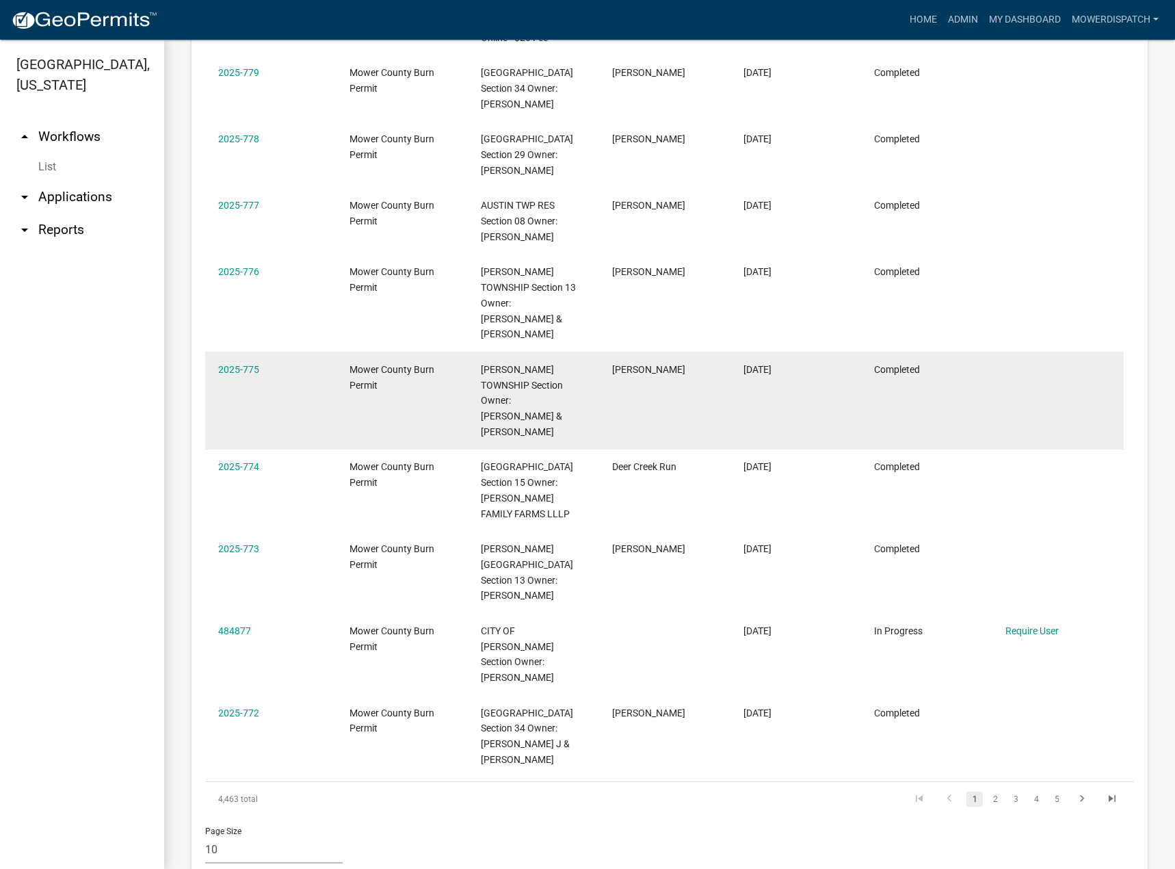
click at [610, 406] on datatable-body-cell "[PERSON_NAME]" at bounding box center [664, 401] width 131 height 98
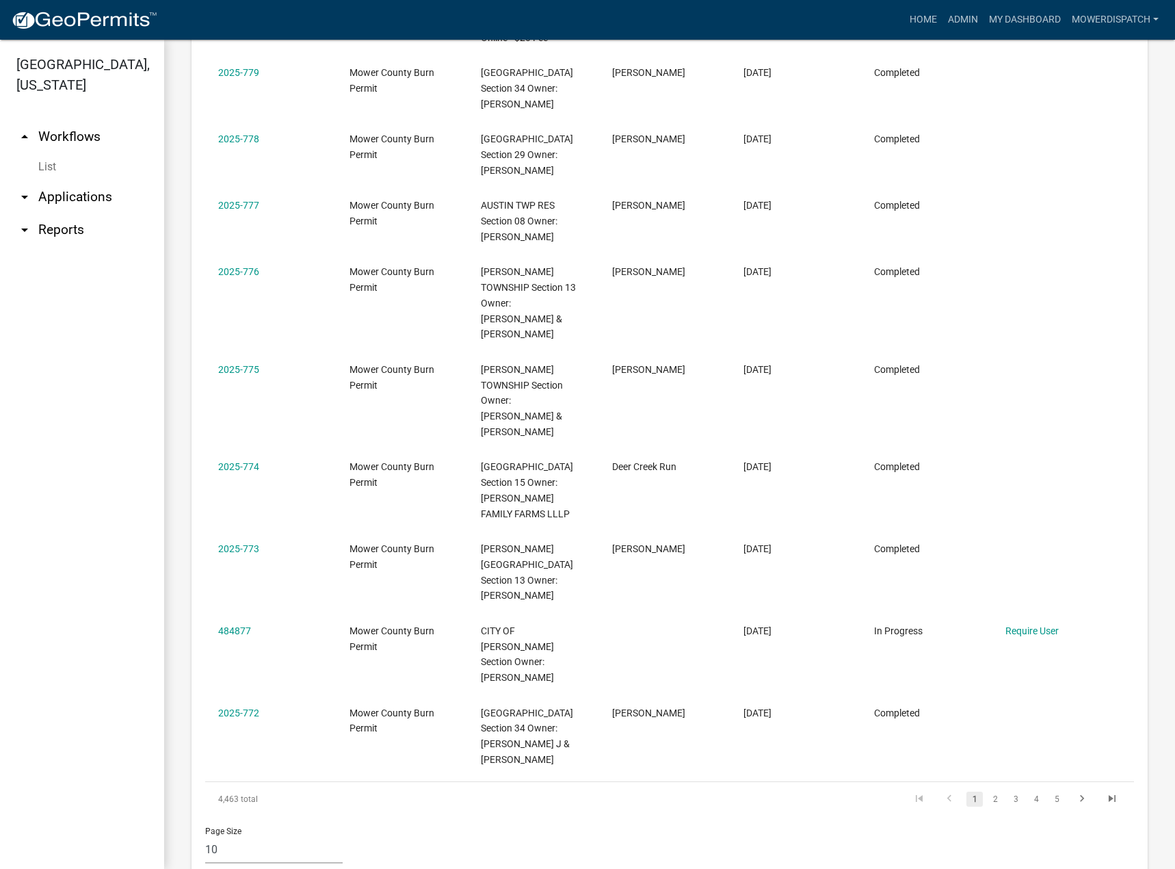
click at [244, 371] on link "2025-775" at bounding box center [238, 369] width 41 height 11
